Goal: Information Seeking & Learning: Check status

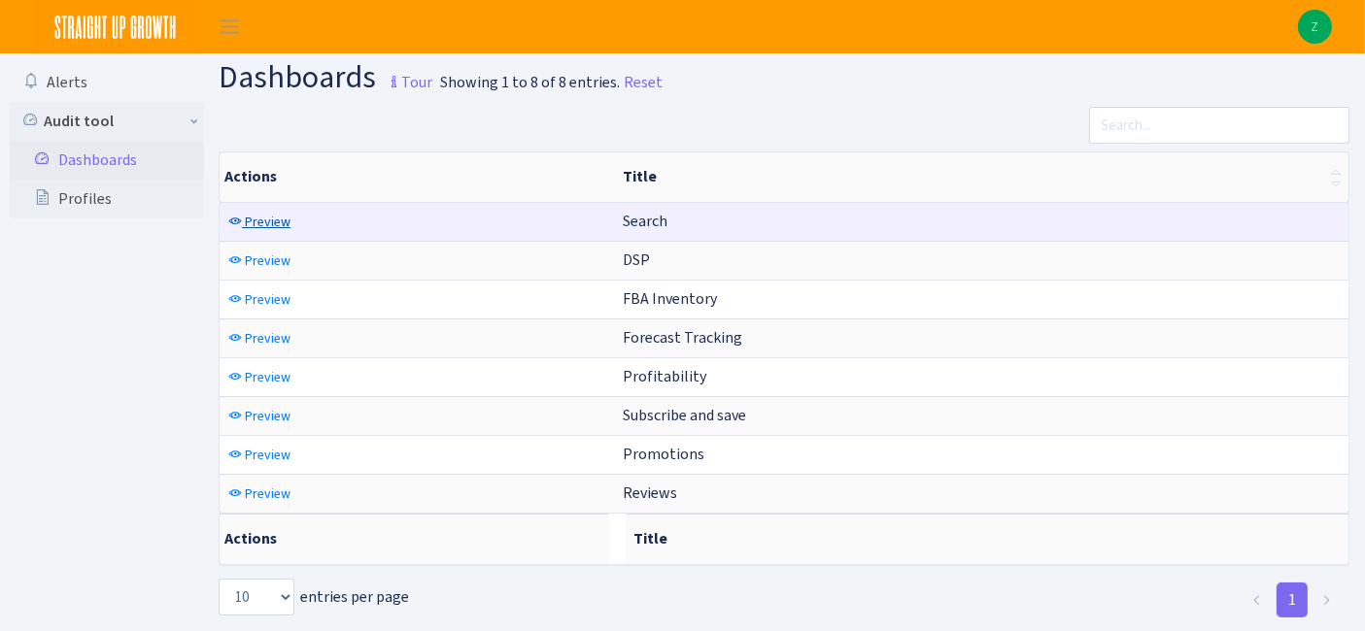
click at [256, 225] on span "Preview" at bounding box center [268, 222] width 46 height 18
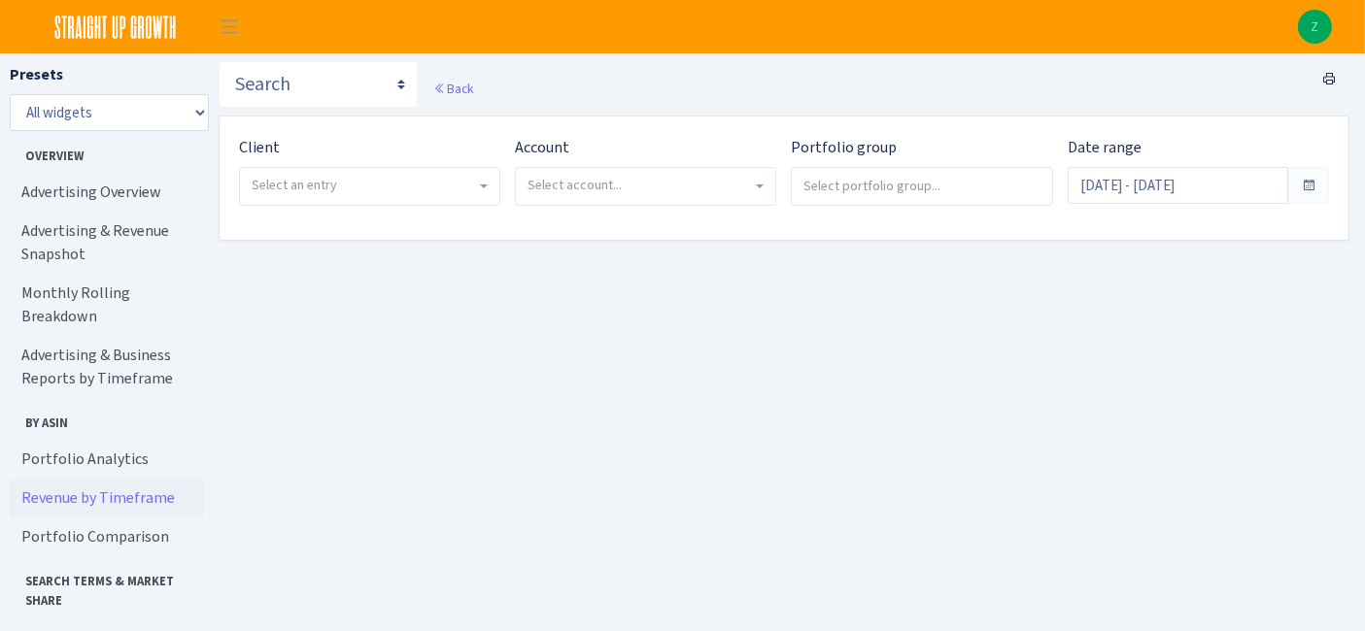
scroll to position [92, 0]
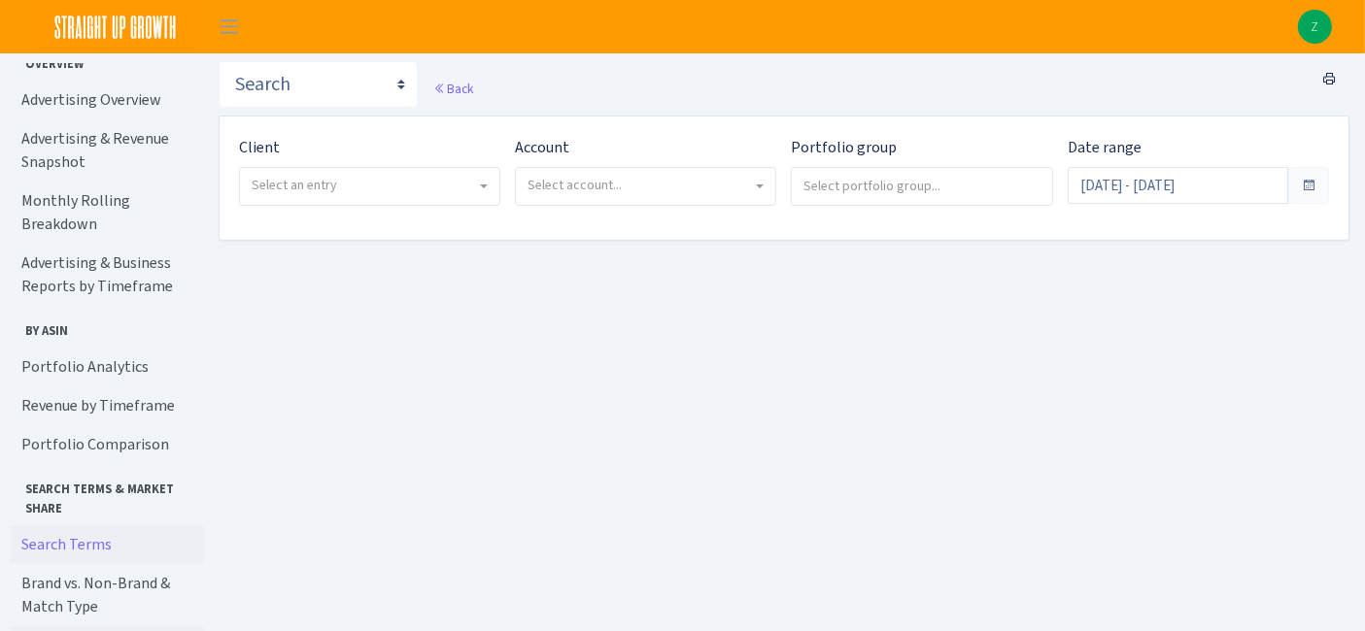
click at [84, 526] on link "Search Terms" at bounding box center [107, 545] width 194 height 39
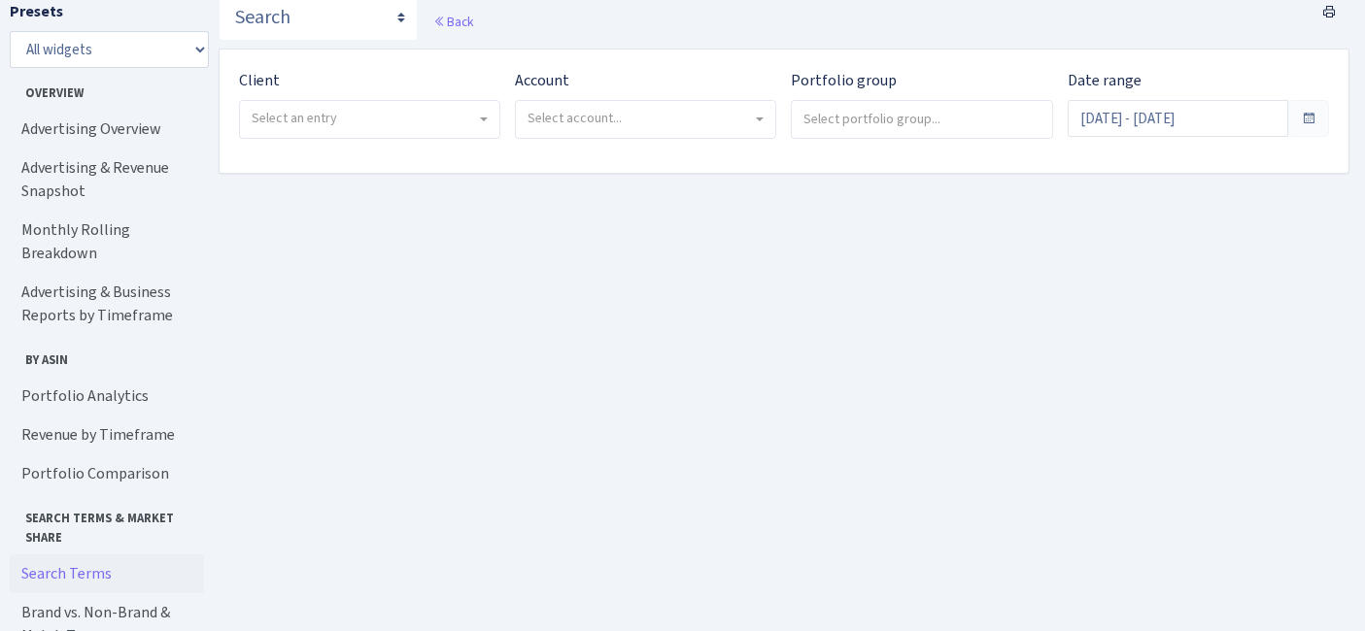
scroll to position [111, 0]
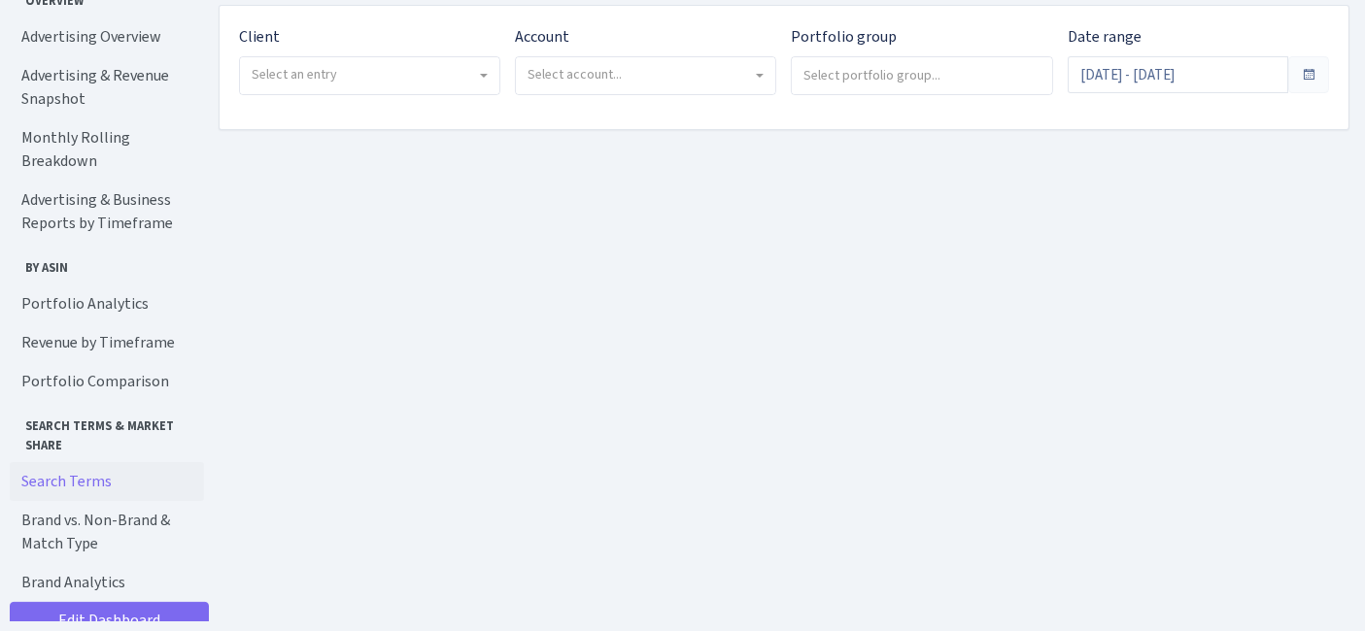
click at [438, 51] on div "Client - Bulletproof <span class="badge badge-success">Current</span><span clas…" at bounding box center [369, 60] width 261 height 70
click at [459, 89] on span "Select an entry" at bounding box center [369, 75] width 259 height 37
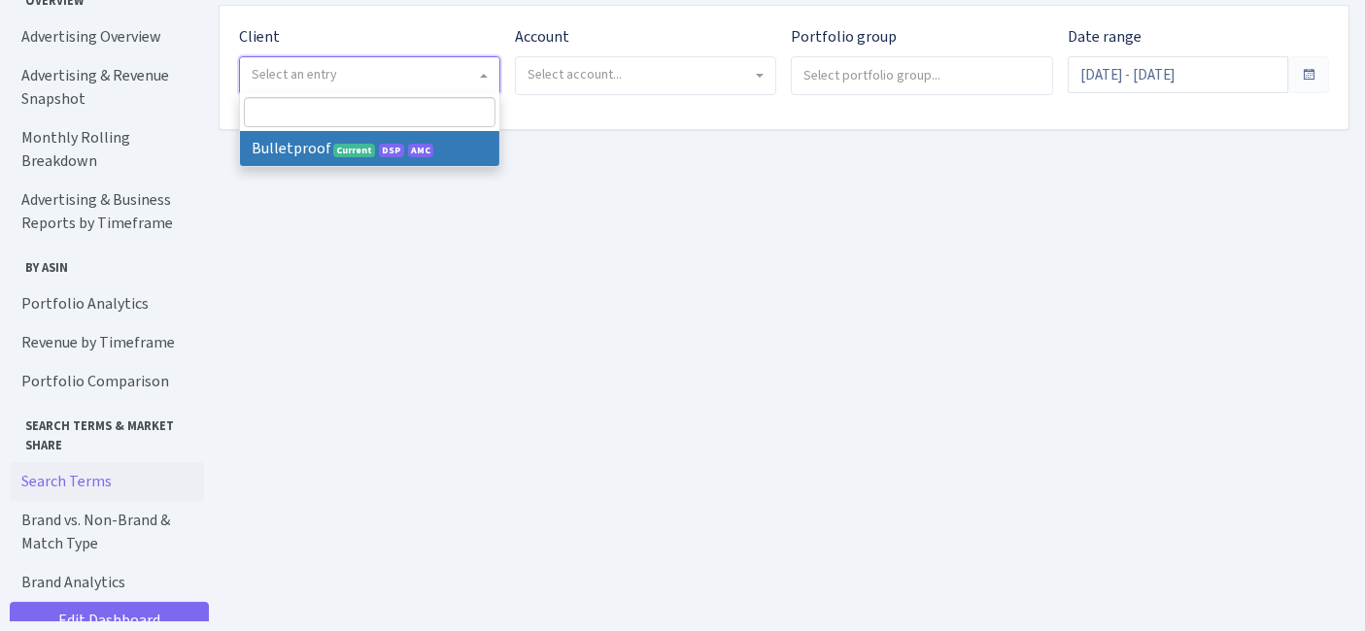
select select "409"
select select
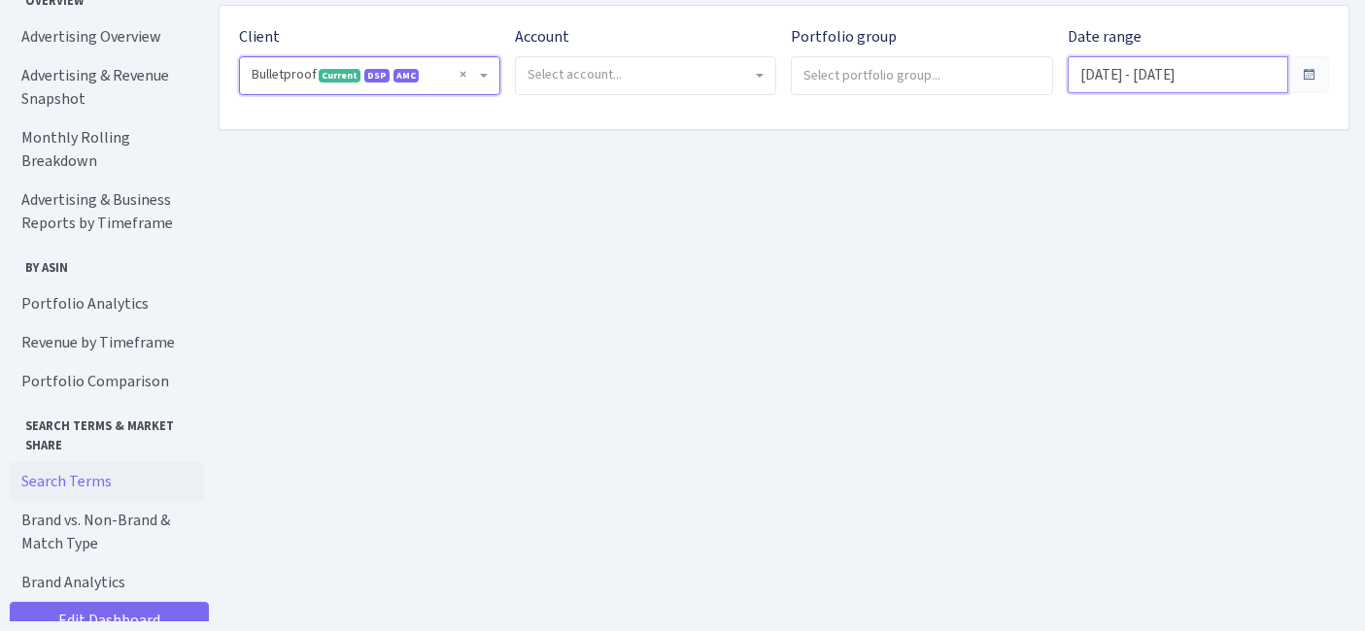
click at [1167, 78] on input "[DATE] - [DATE]" at bounding box center [1178, 74] width 221 height 37
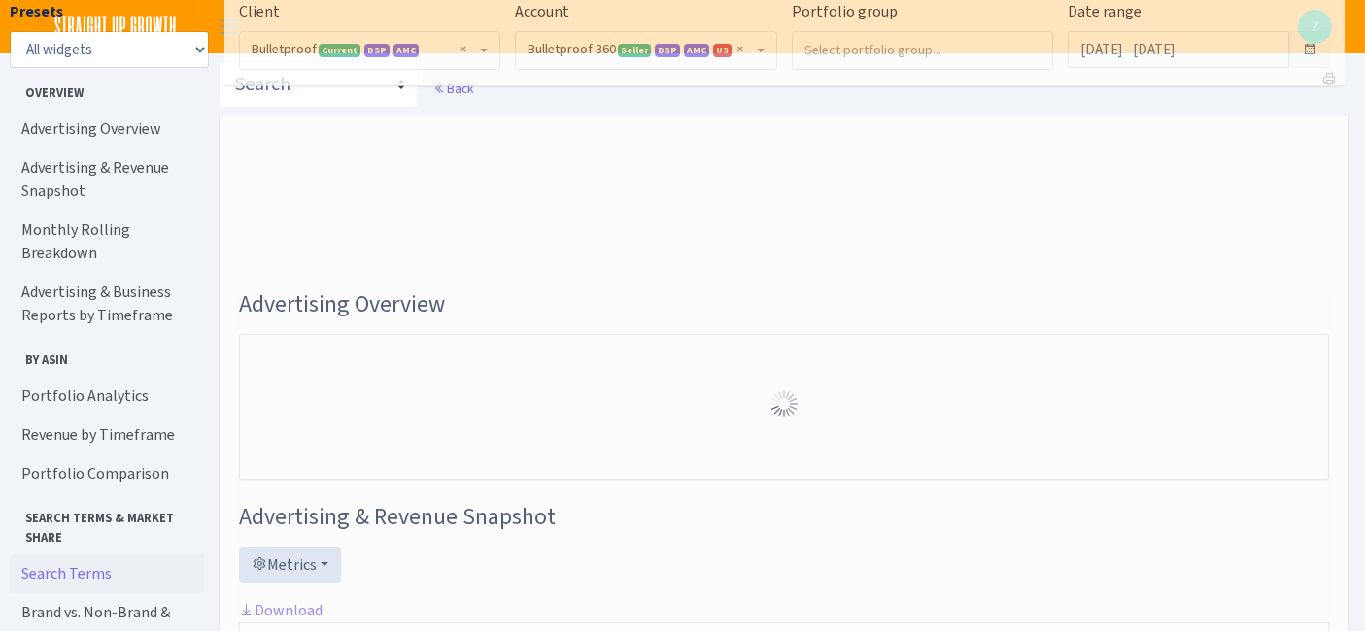
select select "3235730245795869"
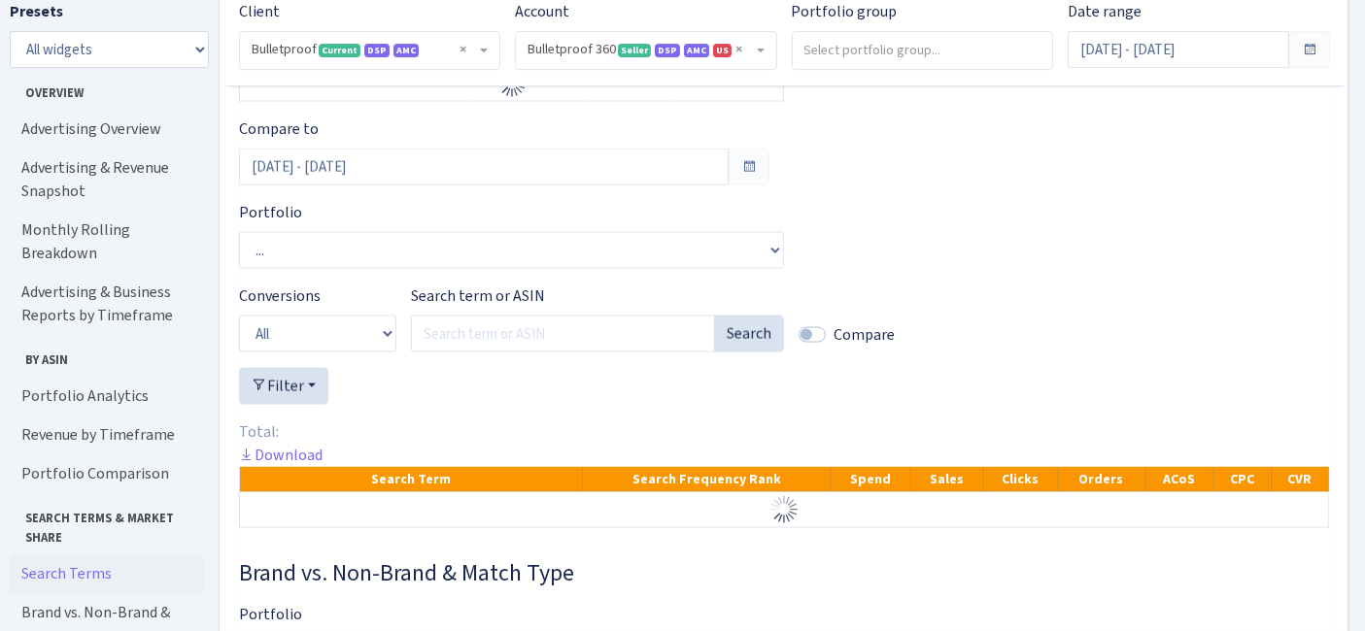
click at [1302, 46] on span at bounding box center [1310, 50] width 16 height 16
click at [1254, 47] on input "Jul 20, 2025 - Aug 18, 2025" at bounding box center [1178, 49] width 221 height 37
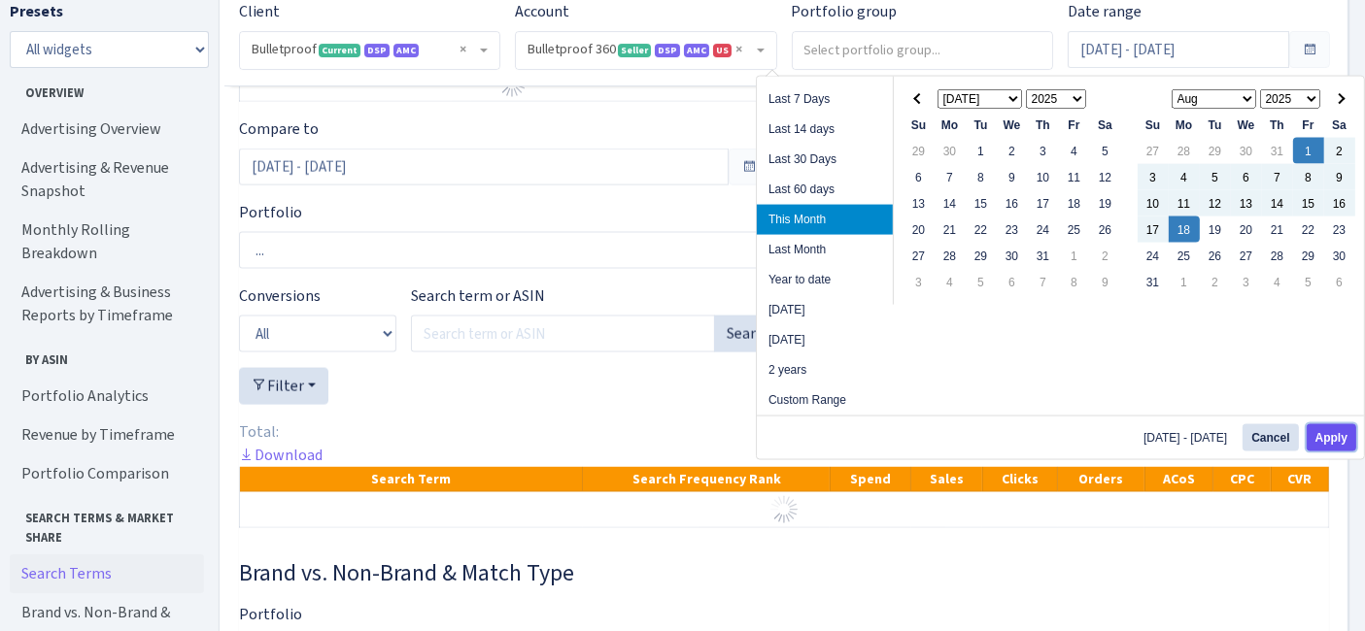
click at [1322, 432] on button "Apply" at bounding box center [1332, 438] width 50 height 27
type input "Aug 1, 2025 - Aug 18, 2025"
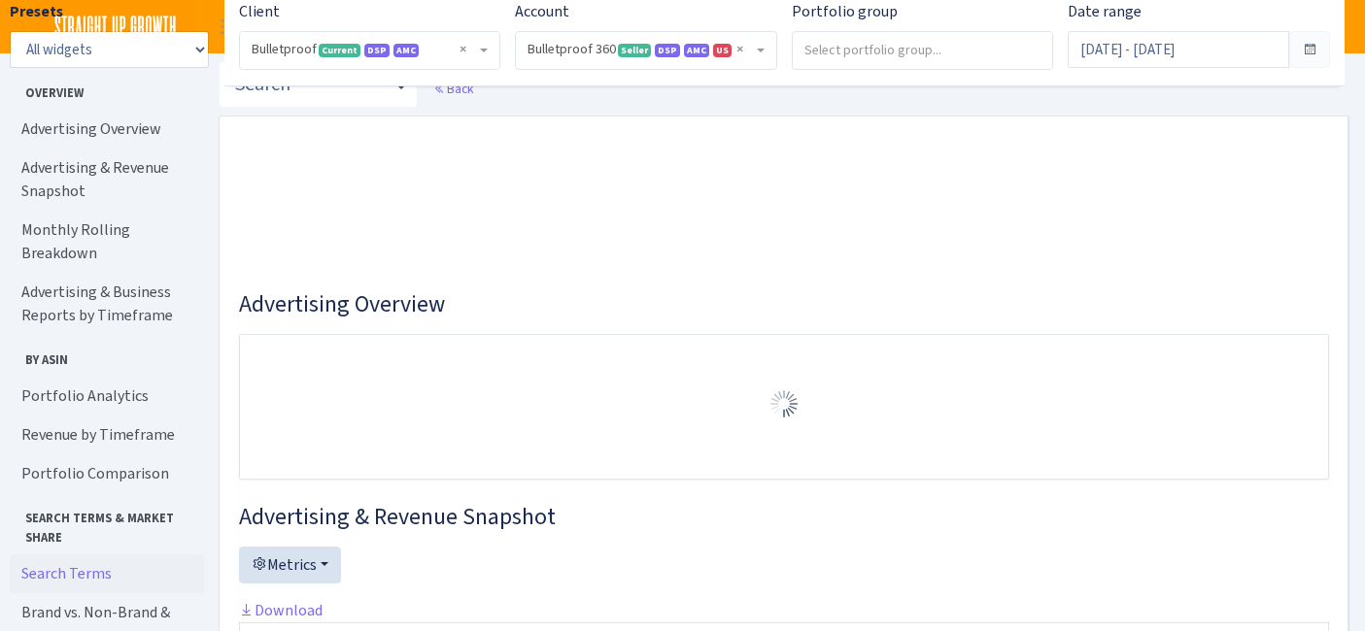
select select "3235730245795869"
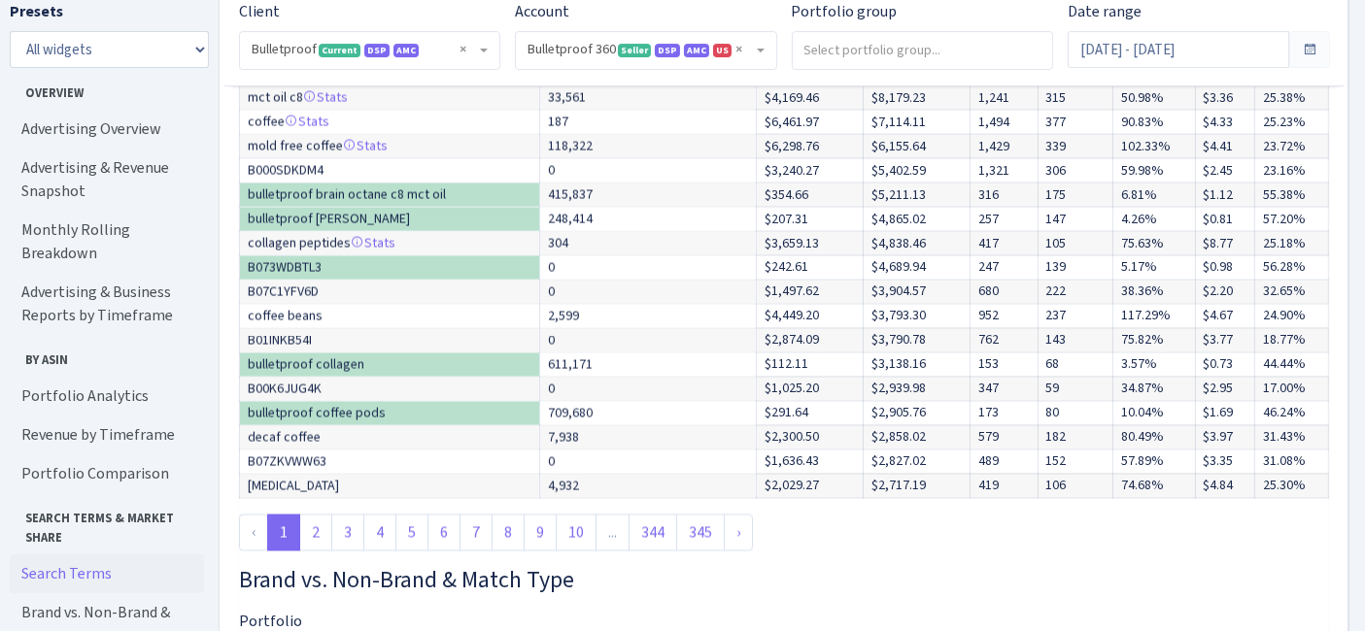
scroll to position [3568, 0]
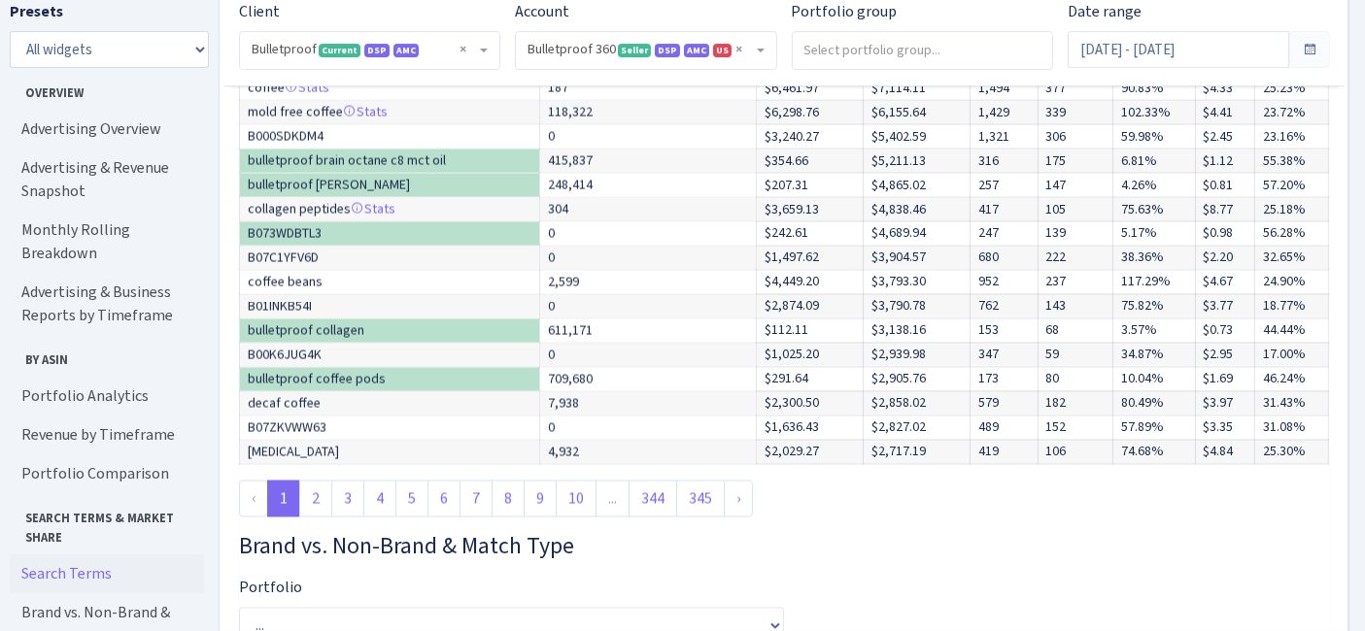
click at [320, 516] on link "2" at bounding box center [315, 499] width 33 height 37
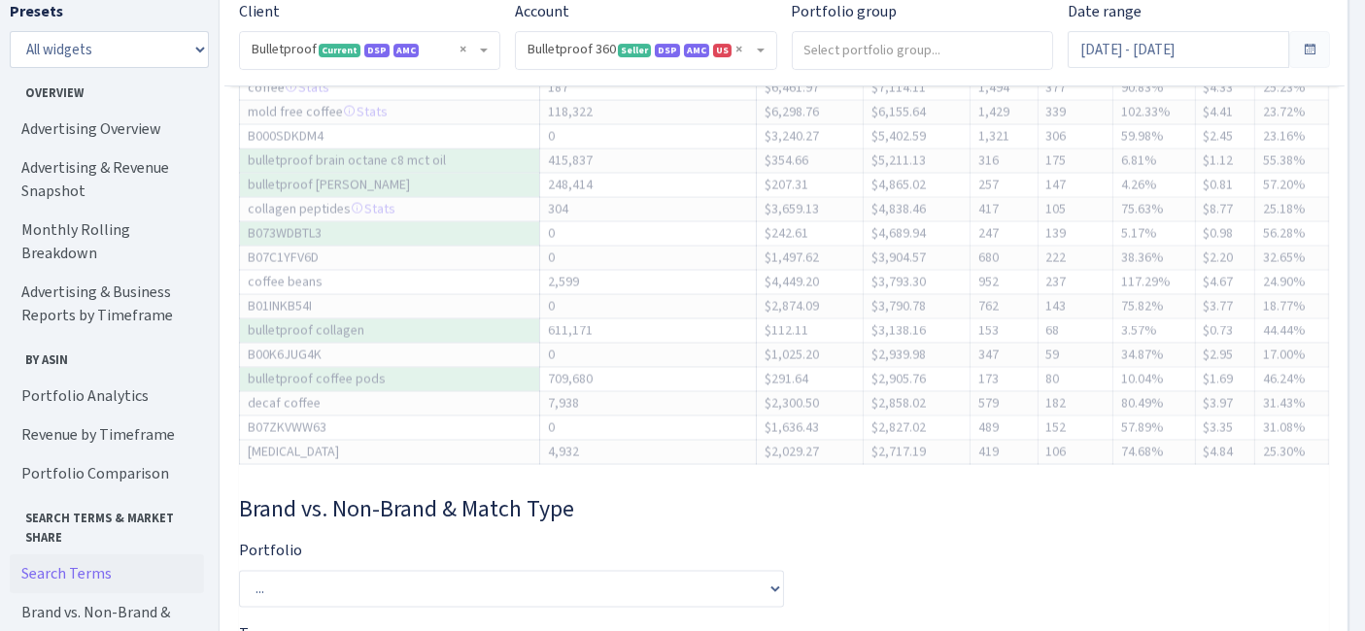
scroll to position [3212, 0]
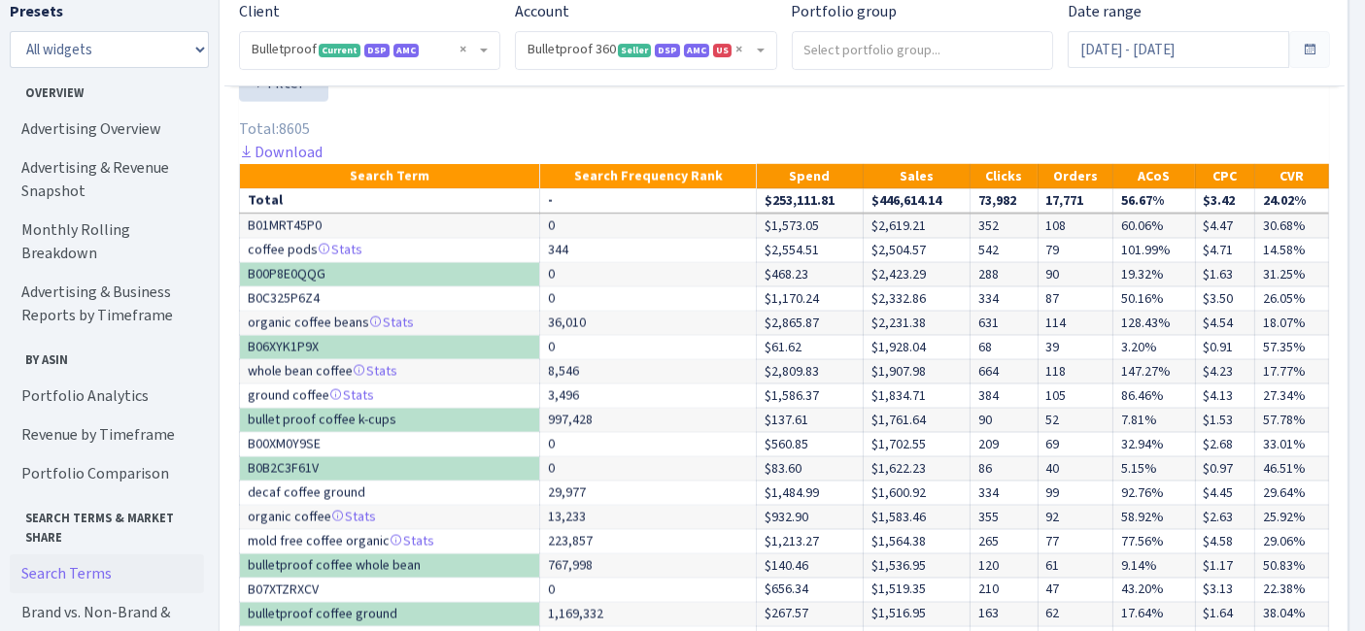
click at [642, 189] on th "Search Frequency Rank" at bounding box center [648, 176] width 217 height 25
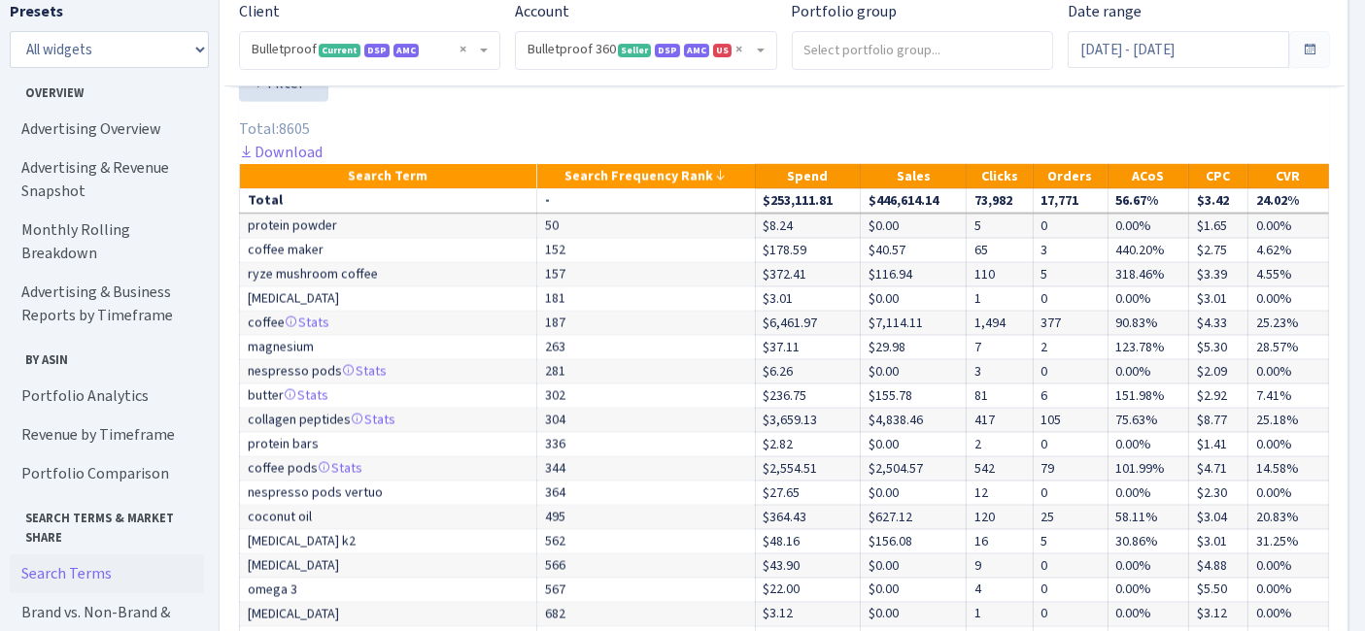
click at [1152, 141] on div "Total: 8605" at bounding box center [784, 129] width 1090 height 23
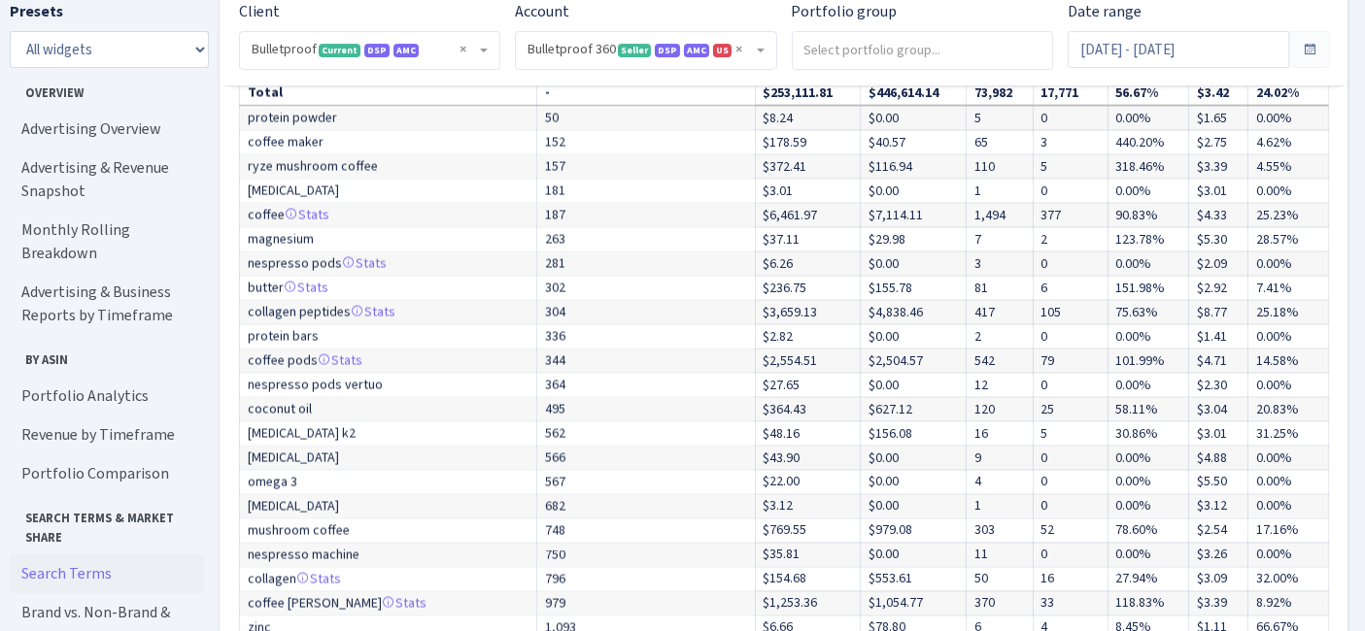
click at [813, 82] on th "Spend" at bounding box center [808, 68] width 106 height 25
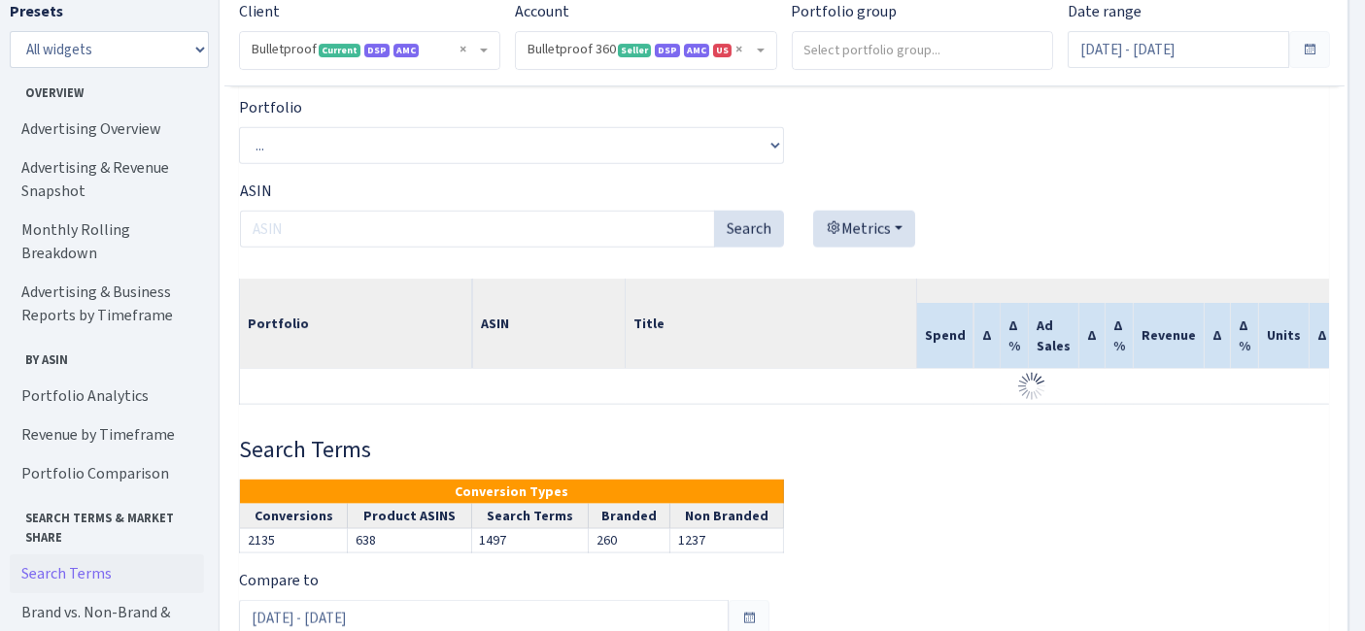
scroll to position [2456, 0]
